Goal: Information Seeking & Learning: Learn about a topic

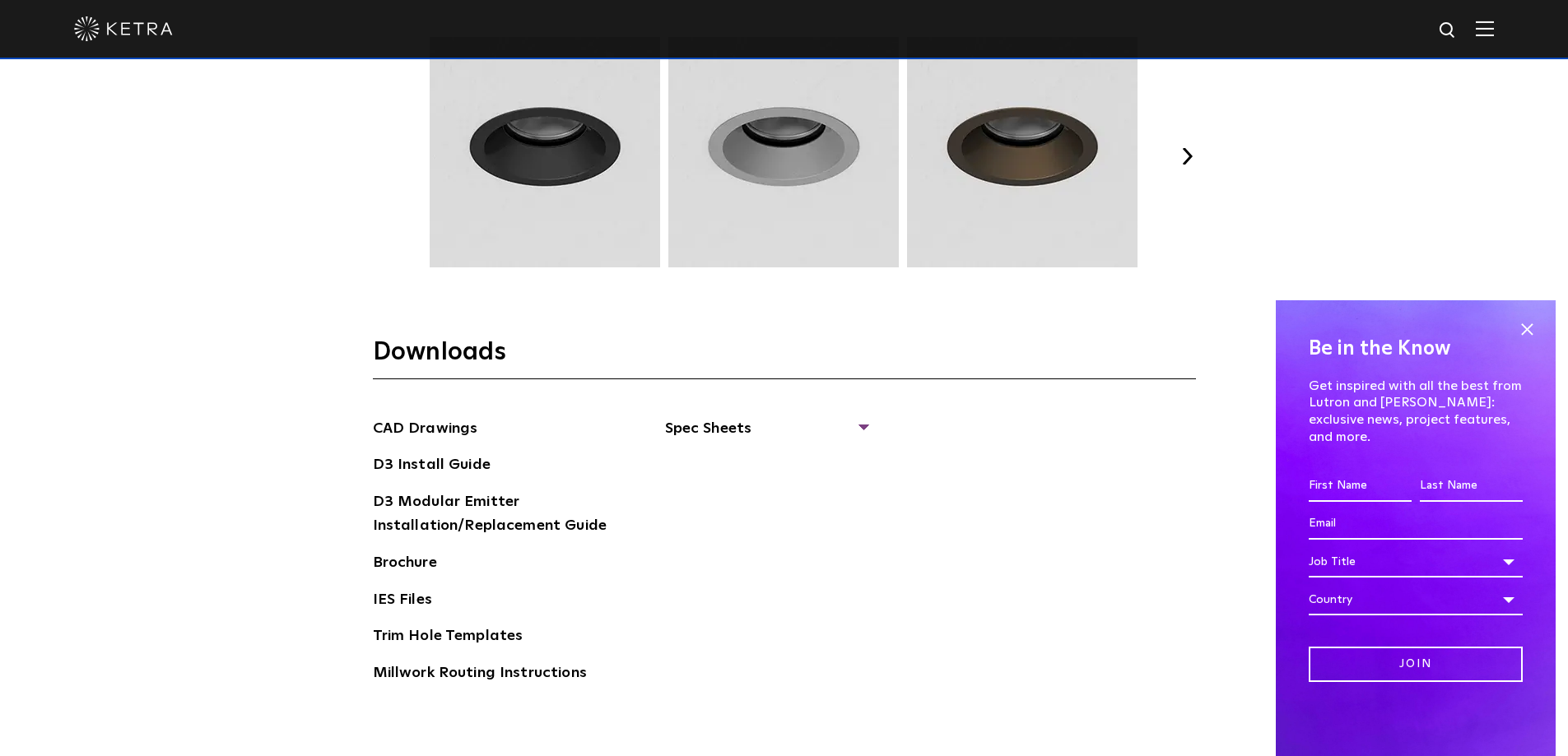
scroll to position [2139, 0]
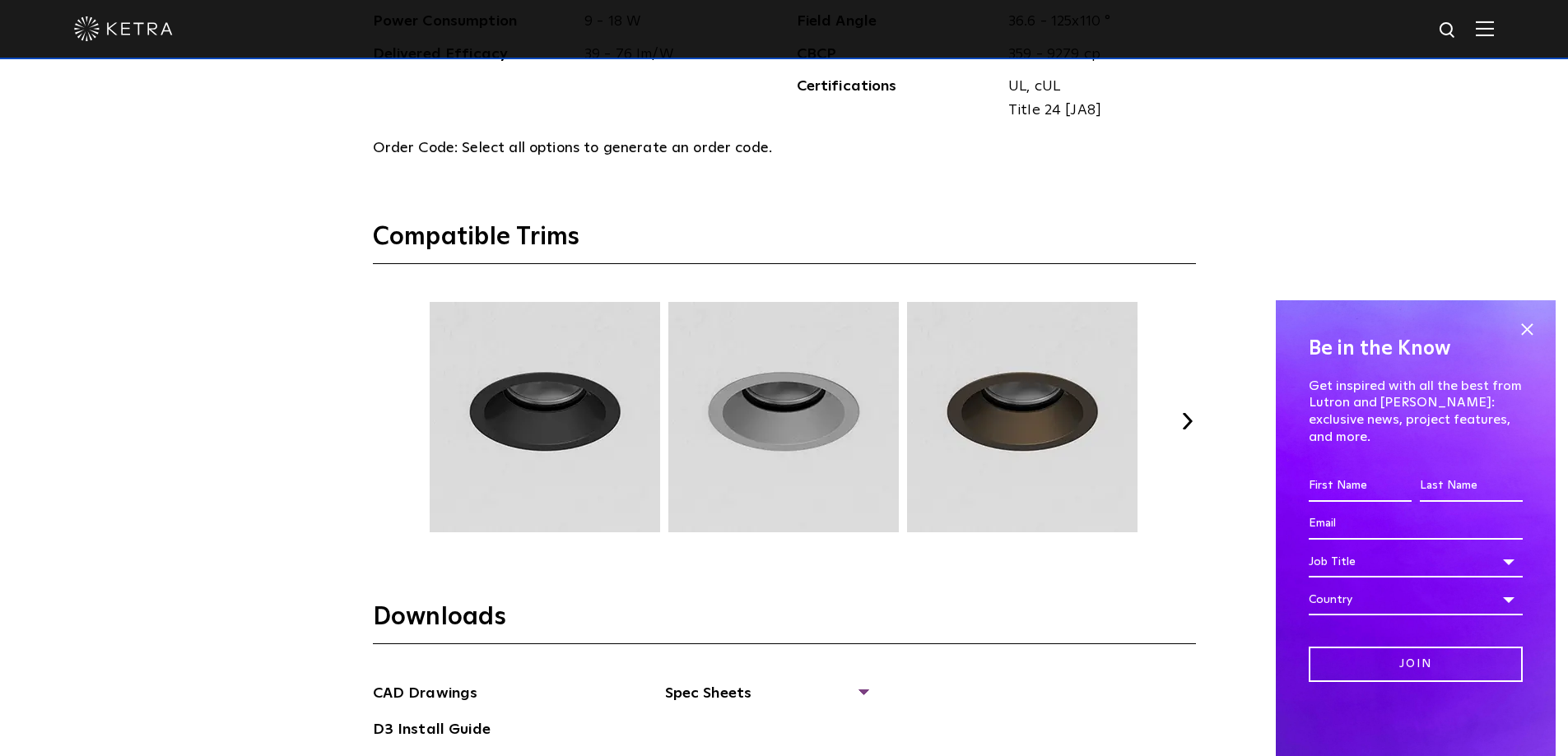
drag, startPoint x: 1200, startPoint y: 408, endPoint x: 1186, endPoint y: 417, distance: 16.6
click at [1199, 408] on div "Select Your Specs Options Fixture Type Fixture Type Adjustable Fixed Wall Wash …" at bounding box center [784, 249] width 856 height 1462
click at [1174, 419] on div "Previous Next" at bounding box center [784, 421] width 823 height 238
click at [1162, 417] on div "Previous Next" at bounding box center [784, 421] width 823 height 238
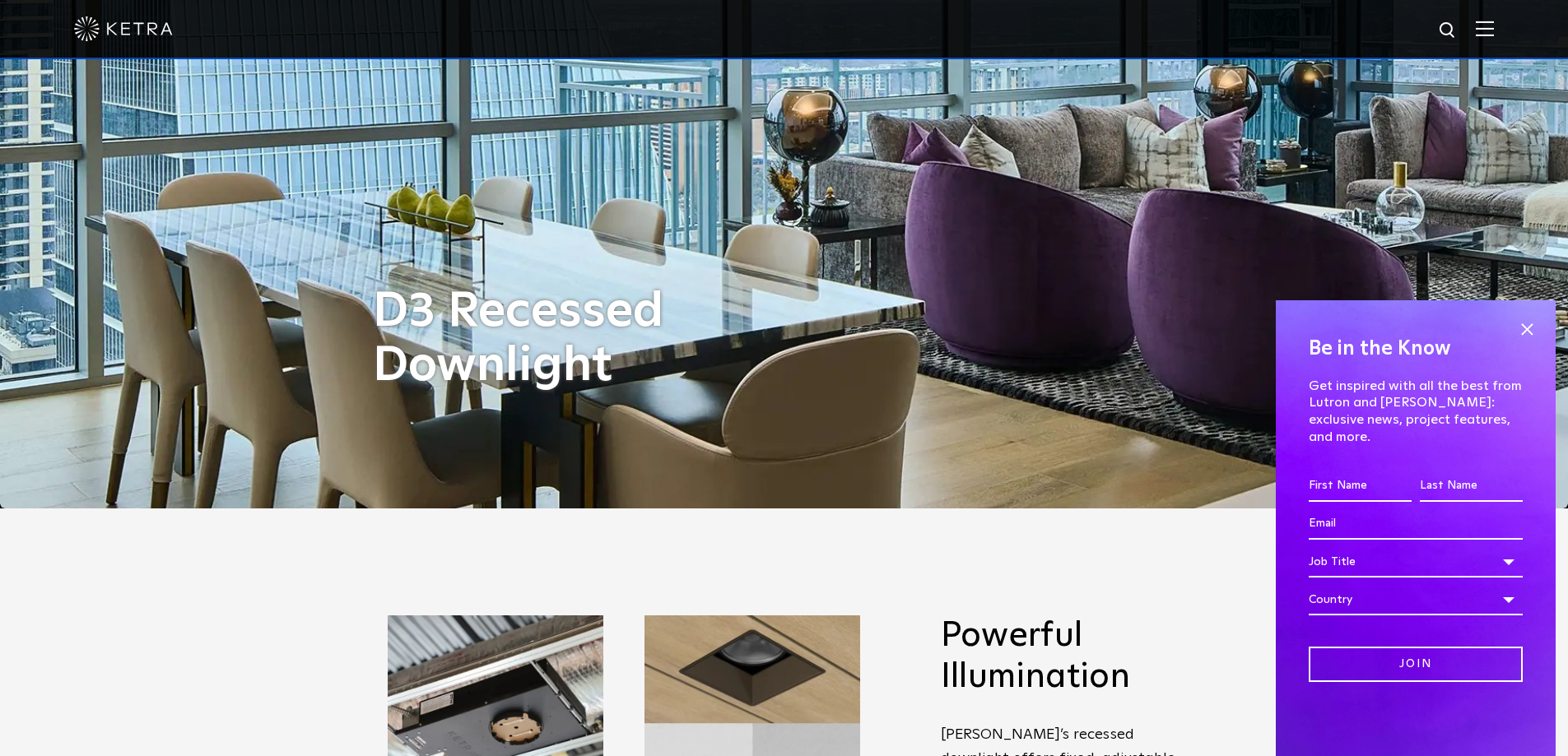
scroll to position [0, 0]
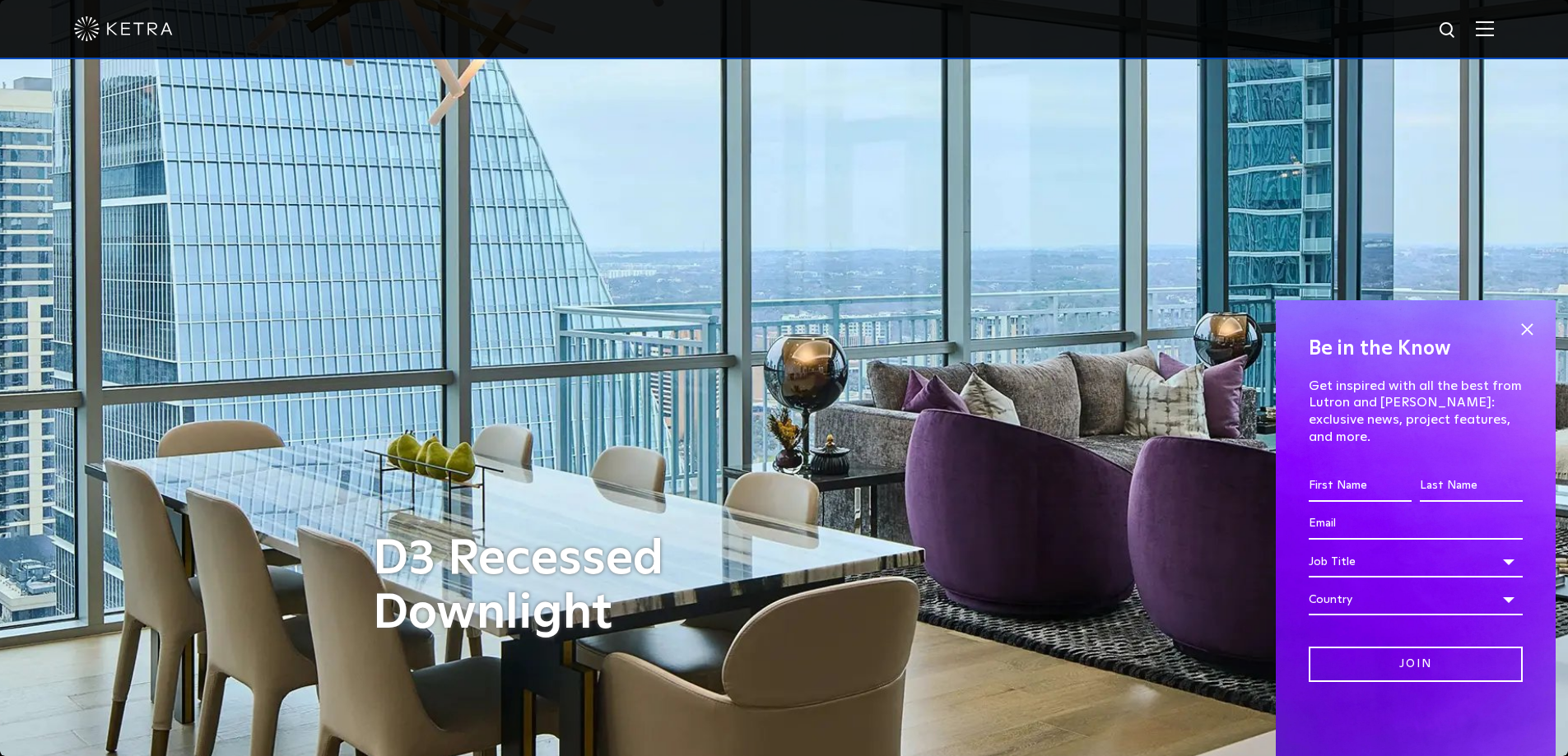
click at [1494, 29] on img at bounding box center [1485, 28] width 18 height 16
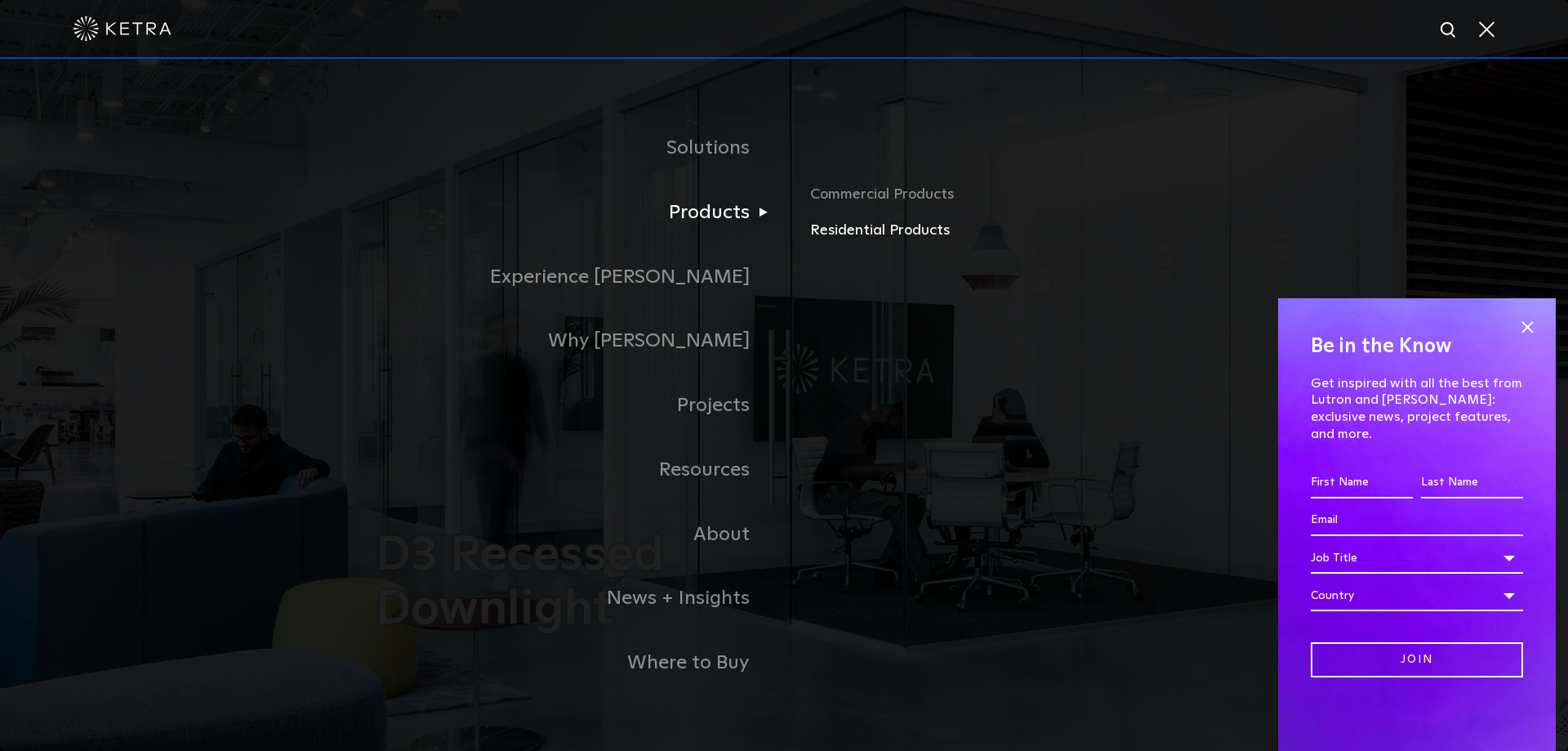
click at [869, 236] on link "Residential Products" at bounding box center [1001, 231] width 382 height 24
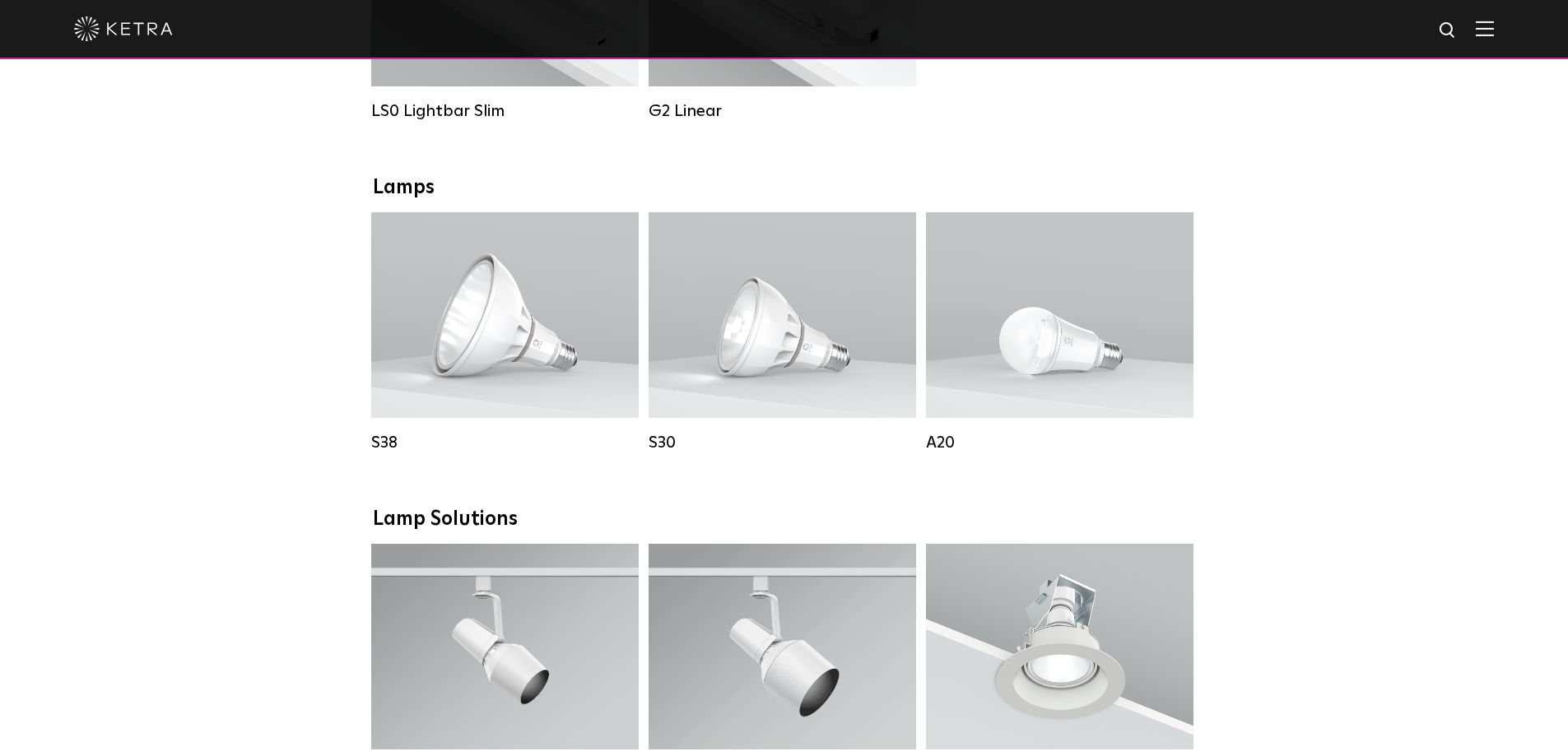
scroll to position [822, 0]
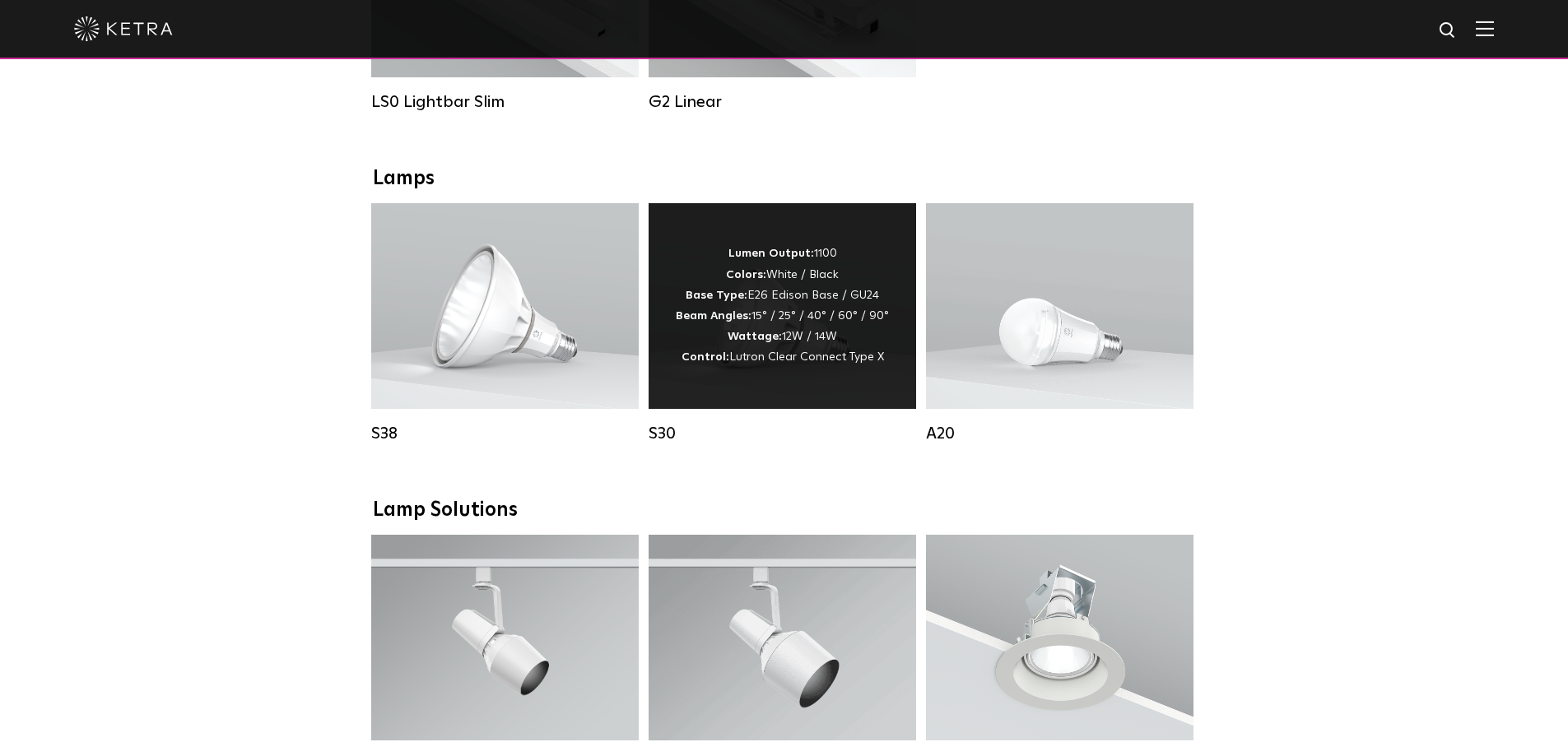
click at [785, 299] on div "Lumen Output: 1100 Colors: White / Black Base Type: E26 Edison Base / GU24 Beam…" at bounding box center [782, 305] width 213 height 124
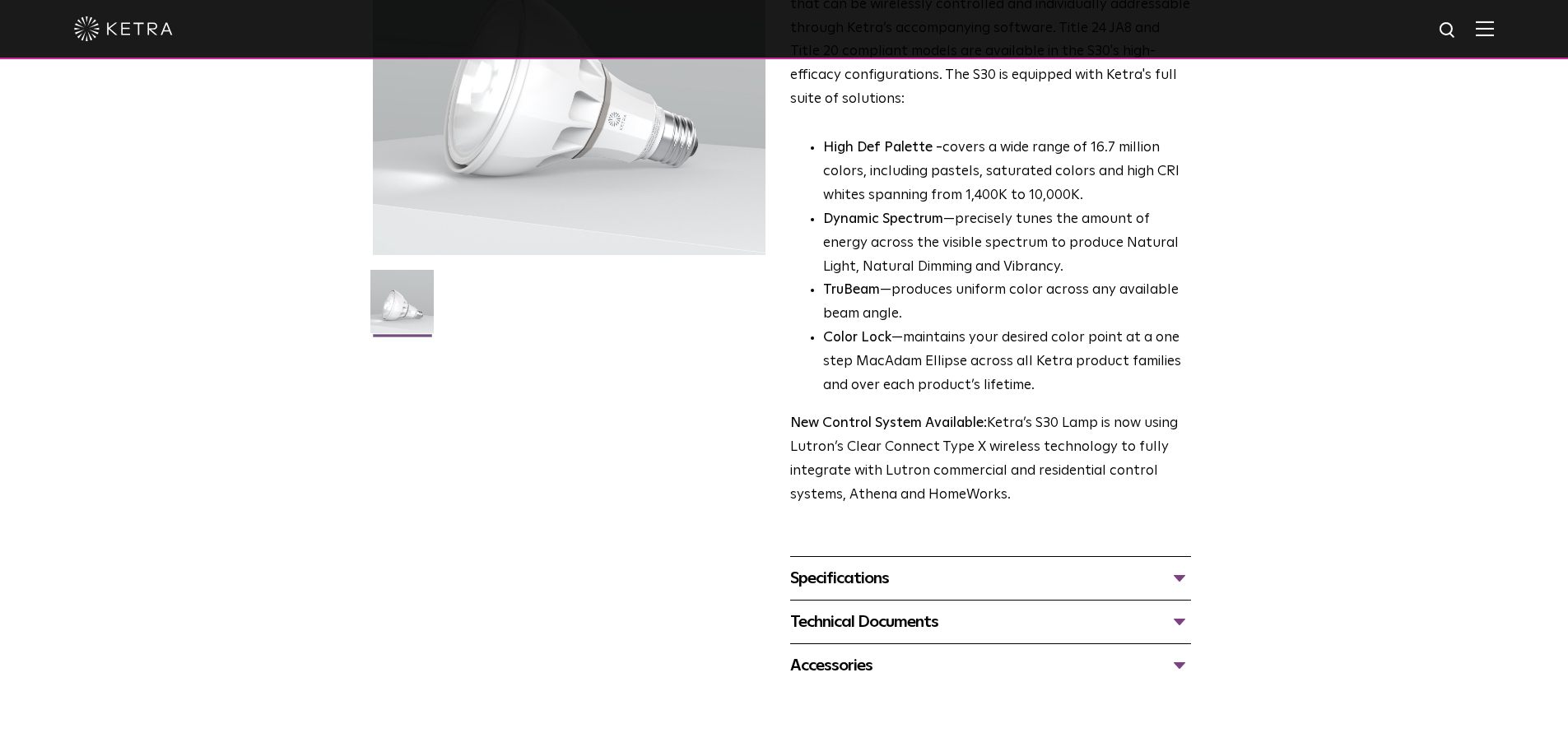
scroll to position [247, 0]
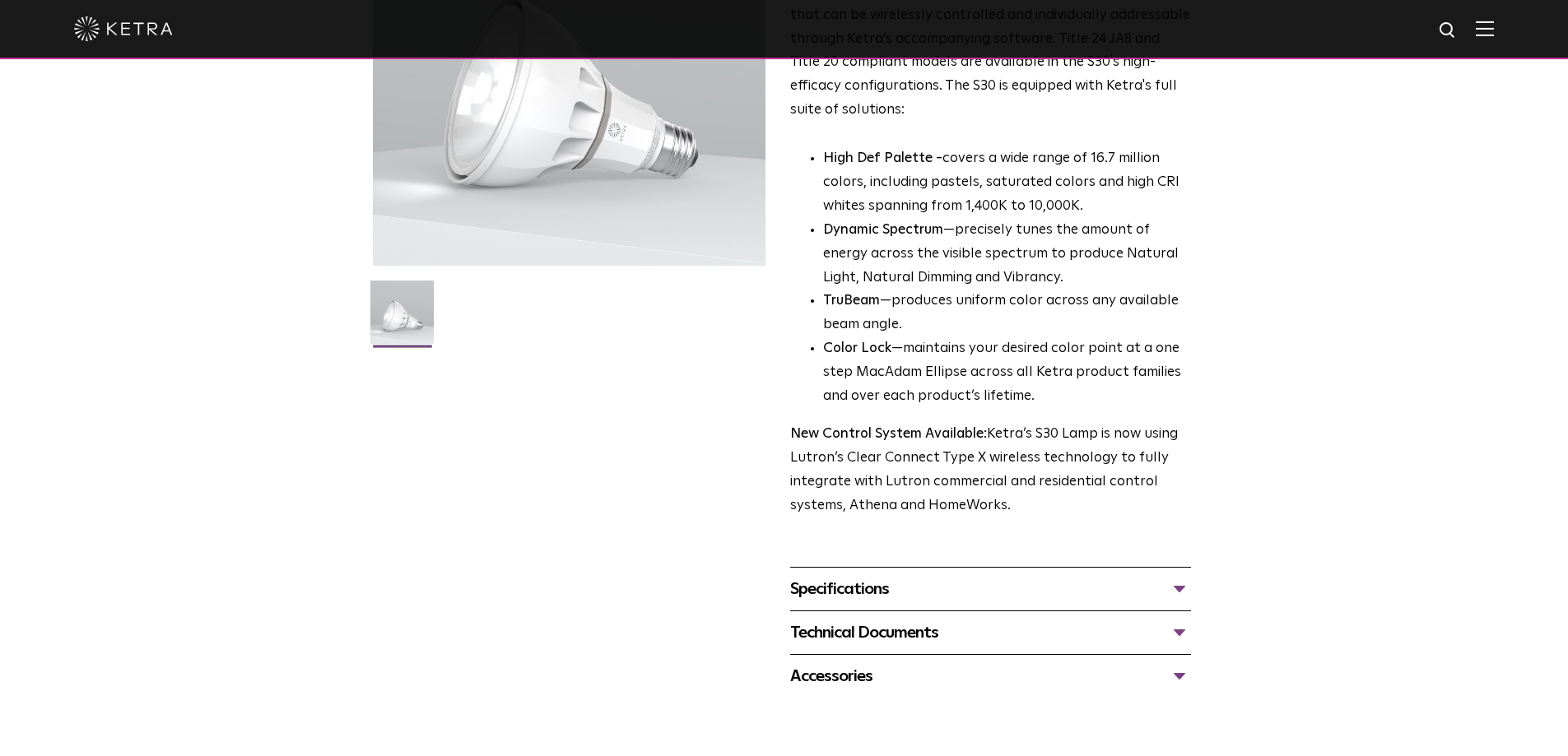
click at [1160, 574] on div "Specifications DIMENSIONS Size 30 Long Neck LUMEN OUTPUTS 1100 HOUSING COLORS W…" at bounding box center [990, 588] width 401 height 43
click at [1163, 581] on div "Specifications" at bounding box center [990, 588] width 401 height 27
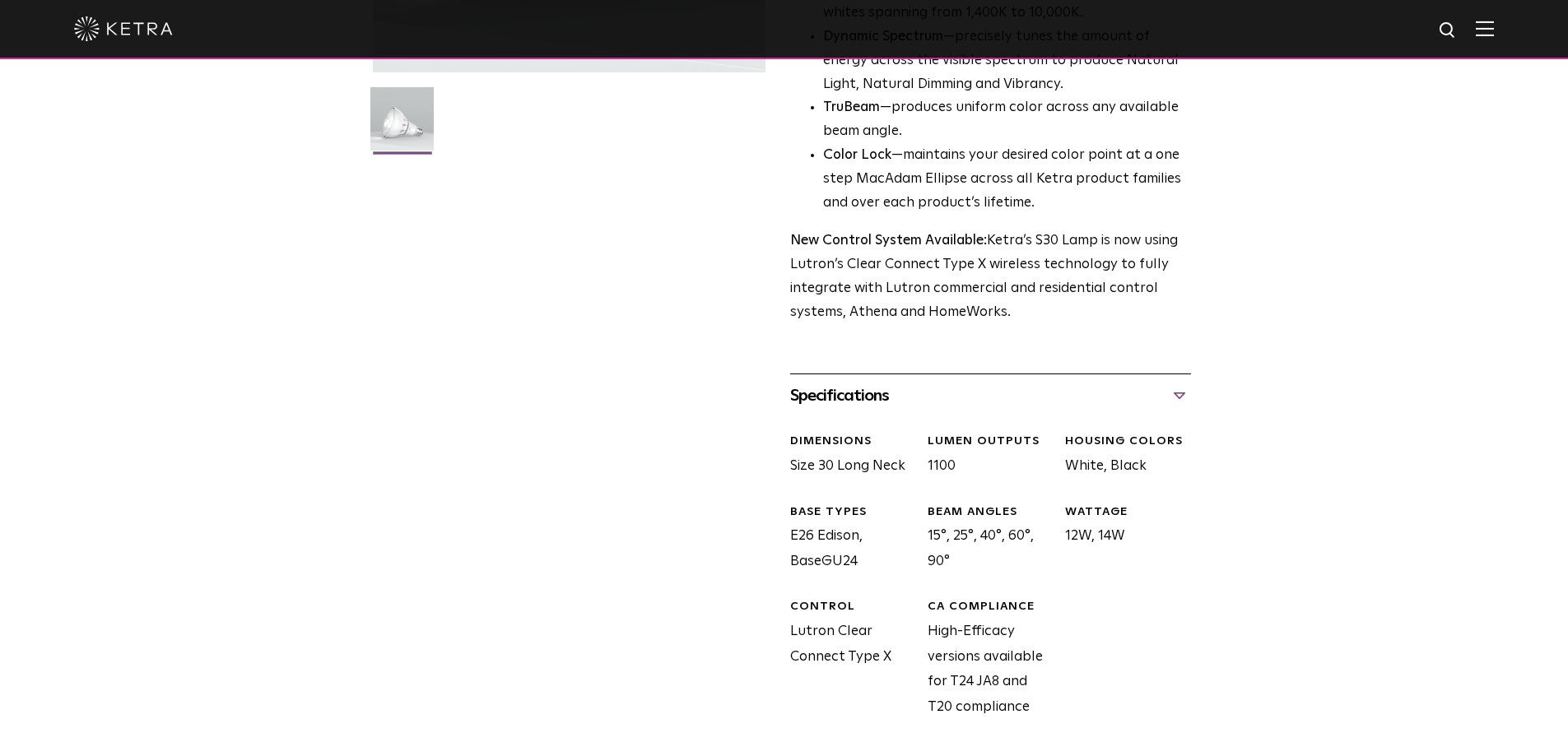
scroll to position [494, 0]
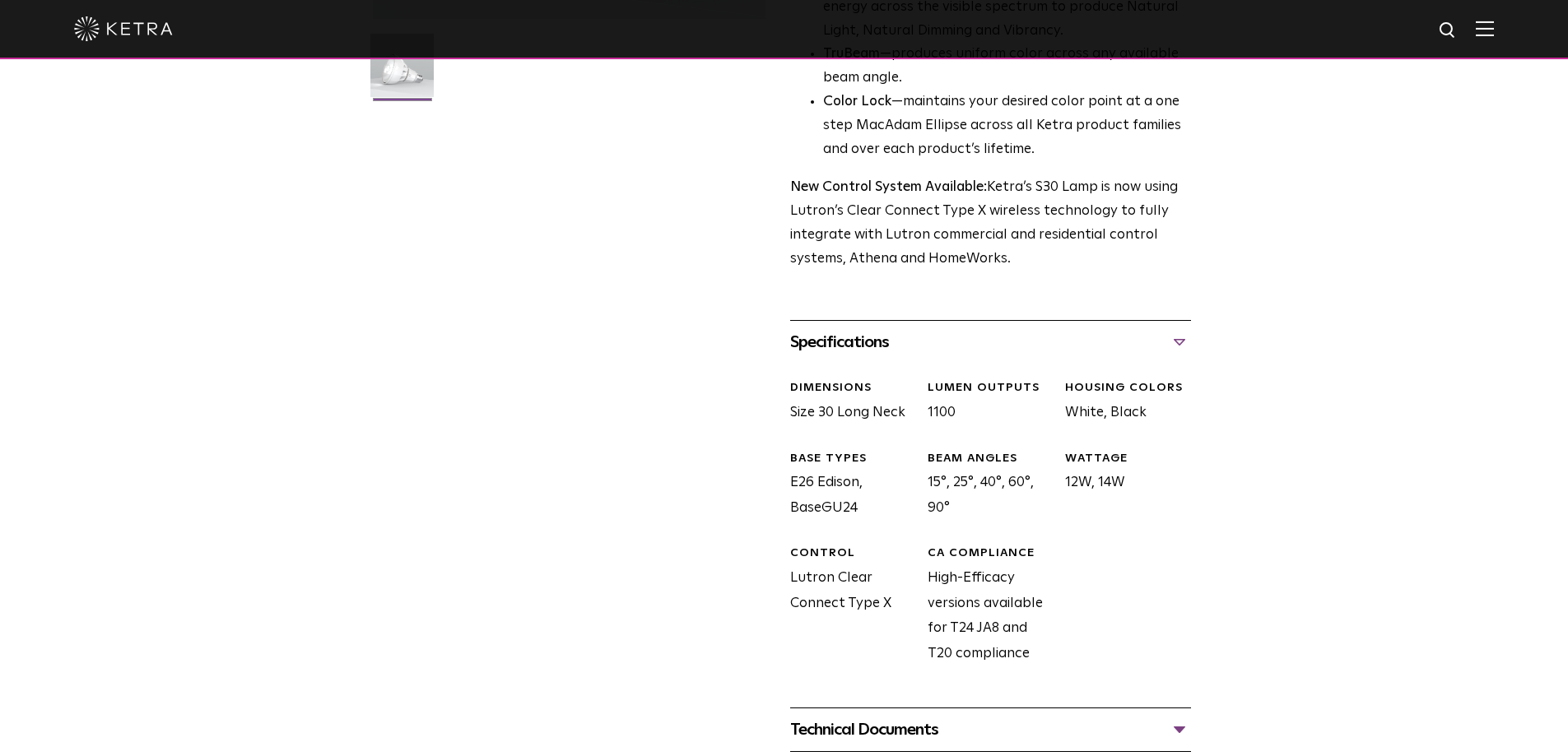
click at [1170, 347] on div "Specifications" at bounding box center [990, 342] width 401 height 27
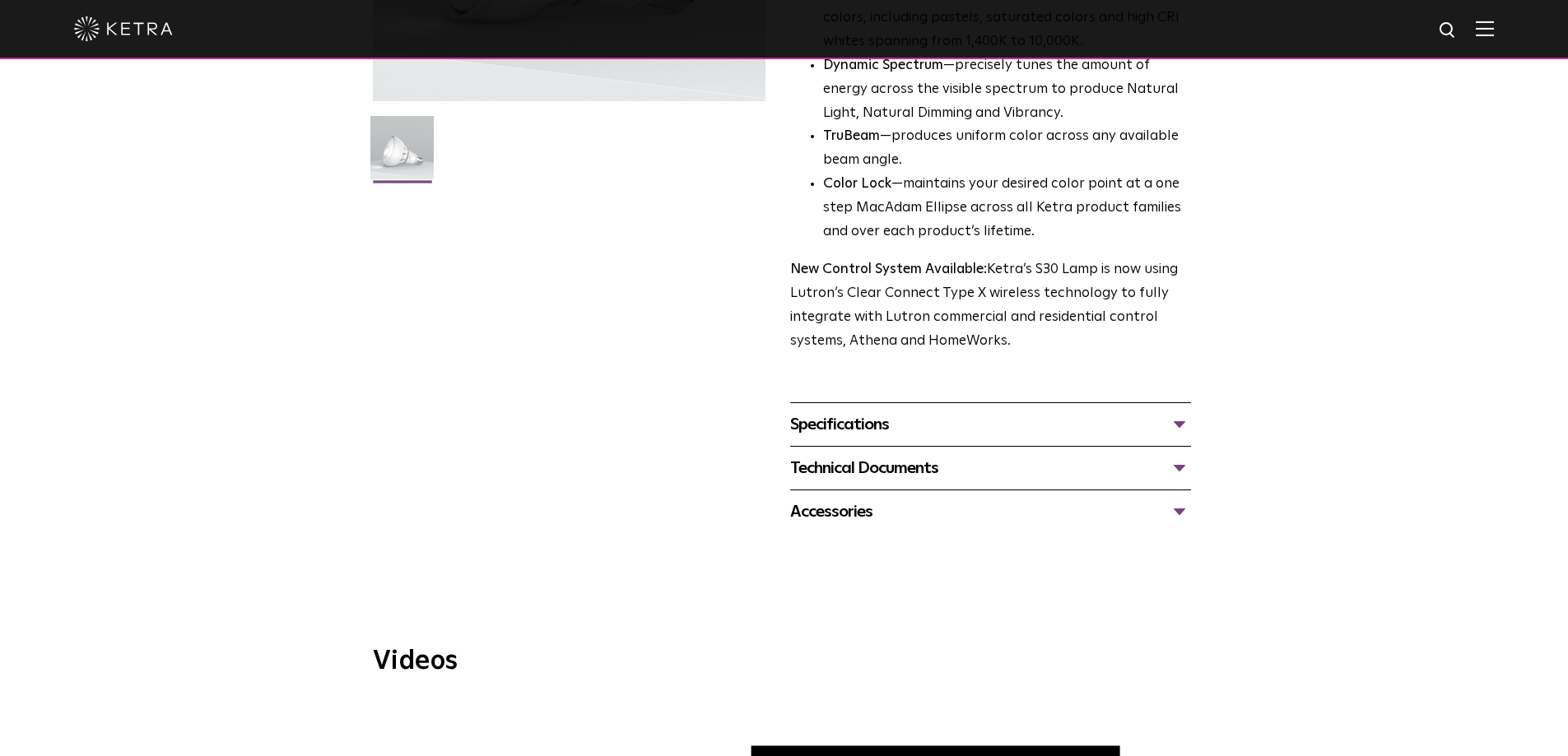
click at [1177, 416] on div "Specifications" at bounding box center [990, 425] width 401 height 27
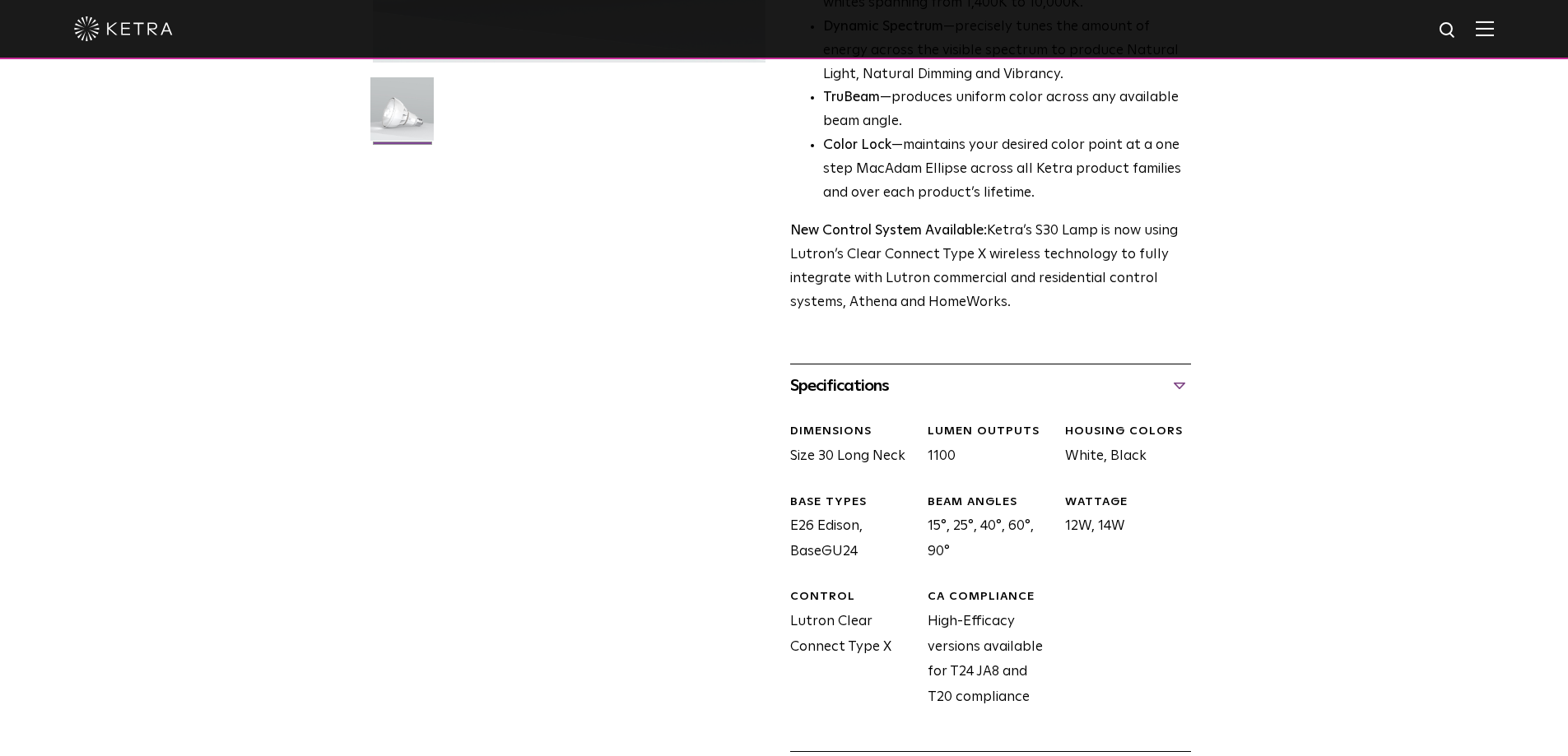
scroll to position [576, 0]
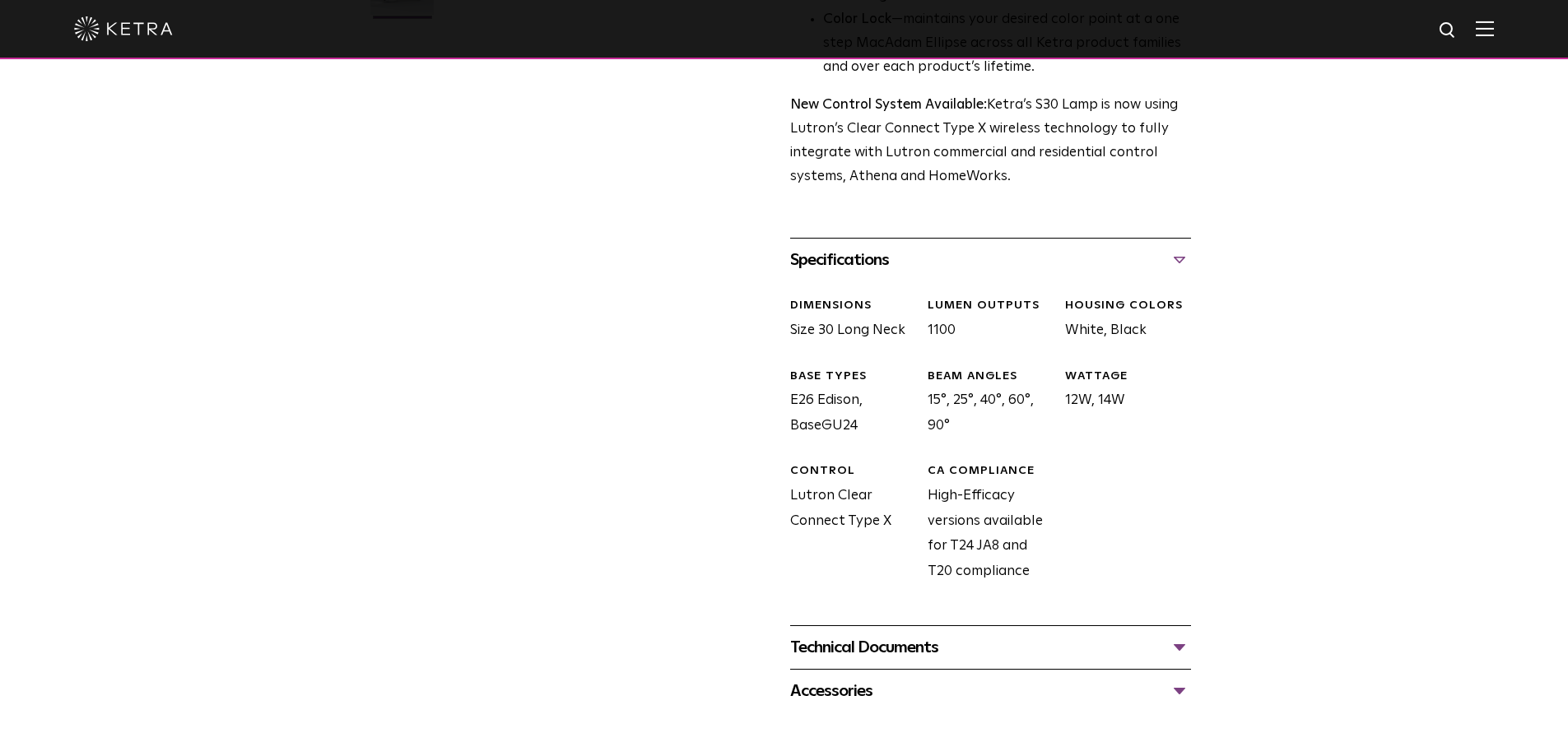
drag, startPoint x: 781, startPoint y: 496, endPoint x: 898, endPoint y: 518, distance: 119.1
click at [895, 529] on div "S30 Lamp Availability: Commercial & Residential Ketra’s S30 lamp is an all-enco…" at bounding box center [784, 129] width 823 height 1169
copy div "Lutron Clear Connect Type X"
